Goal: Navigation & Orientation: Find specific page/section

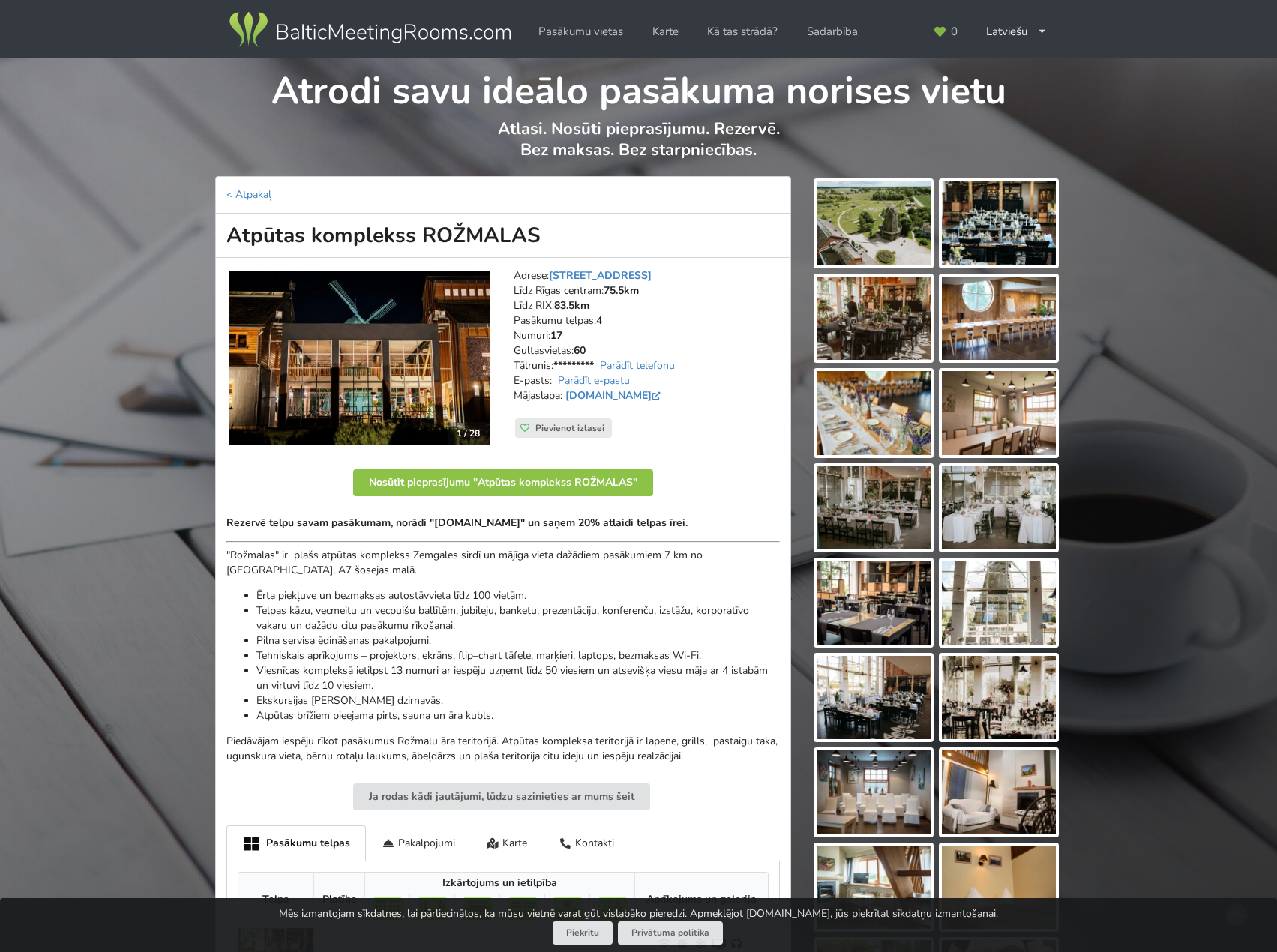
click at [440, 637] on li "Pilna servisa ēdināšanas pakalpojumi." at bounding box center [517, 641] width 523 height 15
click at [530, 571] on p ""Rožmalas" ir plašs atpūtas komplekss Zemgales sirdī un mājīga vieta dažādiem p…" at bounding box center [503, 562] width 554 height 30
drag, startPoint x: 1164, startPoint y: 566, endPoint x: 1149, endPoint y: 445, distance: 121.9
click at [1160, 540] on div "Atrodi savu ideālo pasākuma norises vietu Atlasi. Nosūti pieprasījumu. Rezervē.…" at bounding box center [638, 786] width 1277 height 1456
click at [1149, 422] on div "Atrodi savu ideālo pasākuma norises vietu Atlasi. Nosūti pieprasījumu. Rezervē.…" at bounding box center [638, 786] width 1277 height 1456
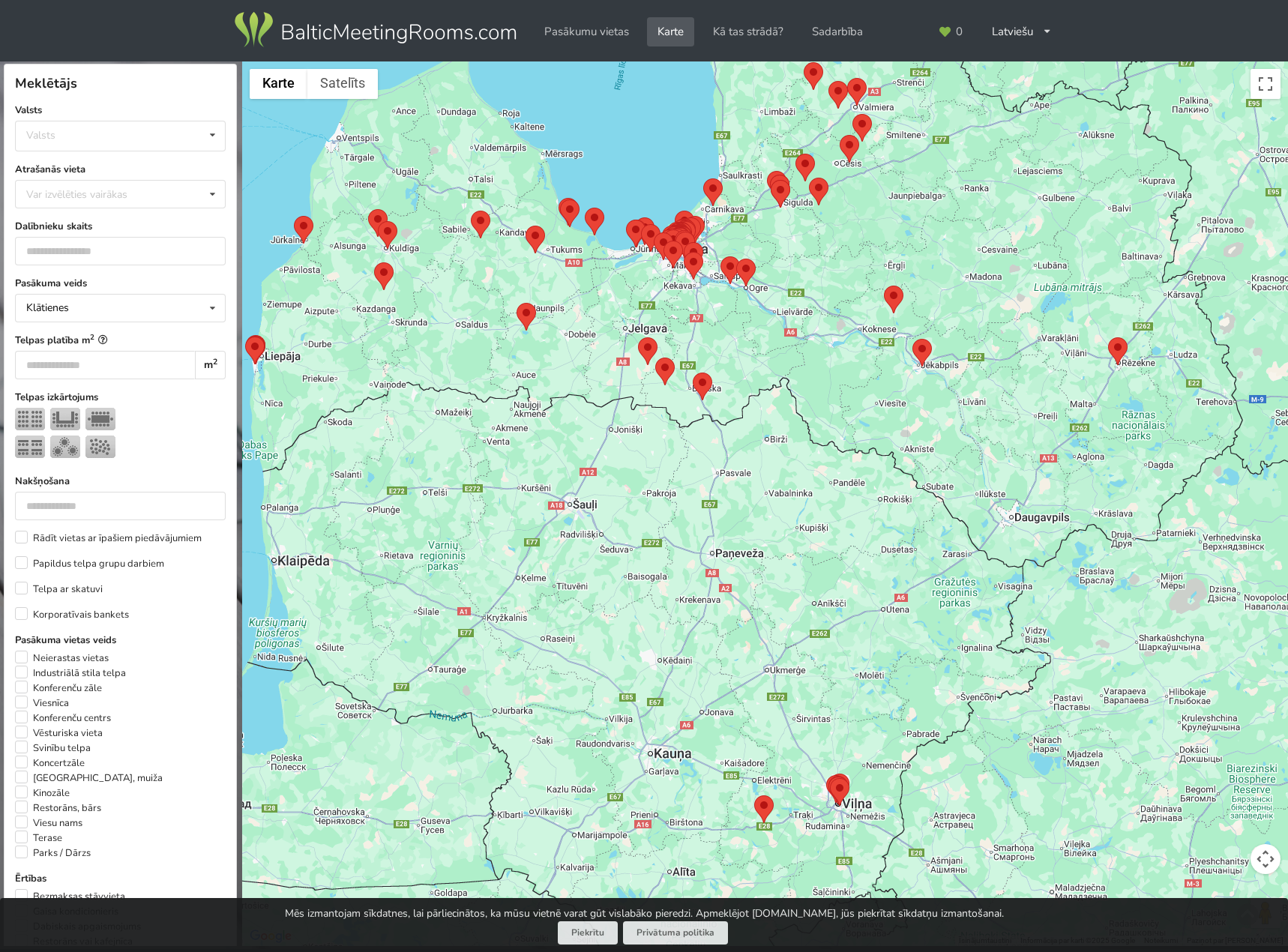
click at [693, 372] on area at bounding box center [693, 372] width 0 height 0
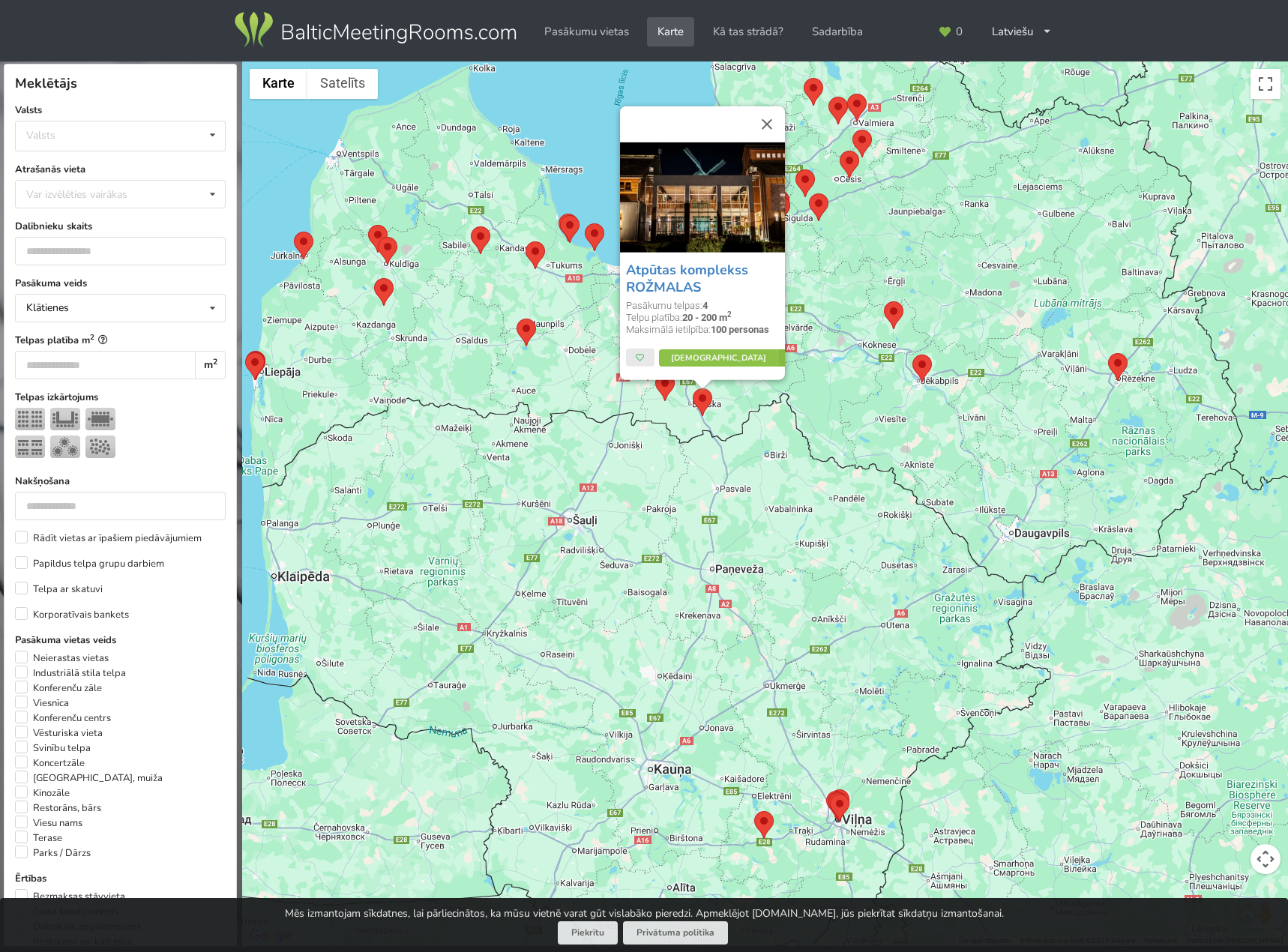
click at [902, 442] on div "Atpūtas komplekss ROŽMALAS Pasākumu telpas: 4 Telpu platība: 20 - 200 m 2 Maksi…" at bounding box center [765, 504] width 1045 height 885
